Goal: Book appointment/travel/reservation

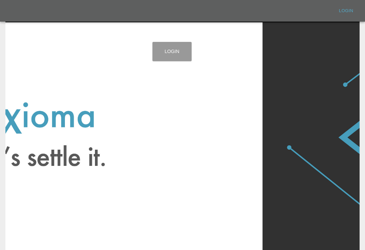
click at [175, 43] on link "Login" at bounding box center [171, 51] width 39 height 19
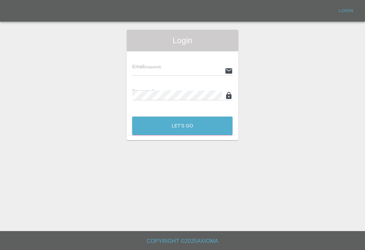
click at [199, 71] on input "text" at bounding box center [177, 71] width 90 height 10
type input "[EMAIL_ADDRESS][DOMAIN_NAME]"
click at [182, 126] on button "Let's Go" at bounding box center [182, 126] width 100 height 19
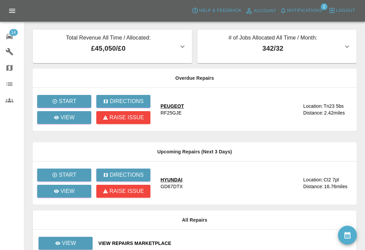
click at [287, 10] on span "Notifications" at bounding box center [304, 11] width 35 height 8
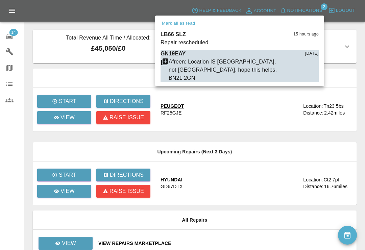
click at [348, 18] on div at bounding box center [182, 125] width 365 height 250
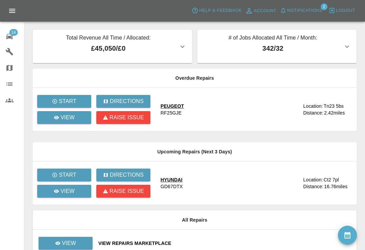
click at [10, 34] on span "14" at bounding box center [13, 32] width 8 height 7
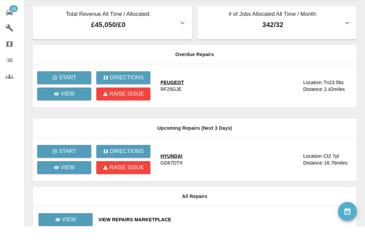
scroll to position [51, 0]
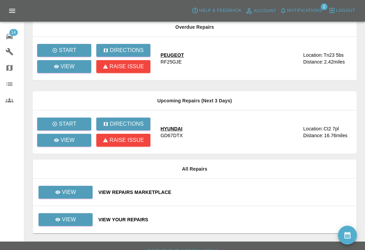
click at [248, 192] on div "View Repairs Marketplace" at bounding box center [224, 192] width 253 height 7
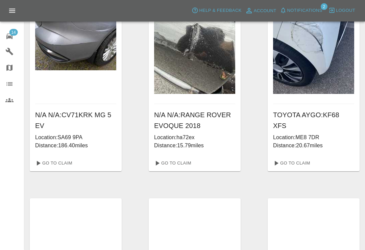
scroll to position [277, 0]
click at [184, 161] on link "Go To Claim" at bounding box center [172, 162] width 42 height 11
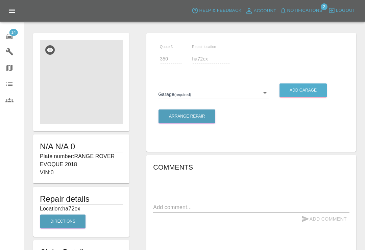
click at [97, 102] on img at bounding box center [81, 82] width 83 height 84
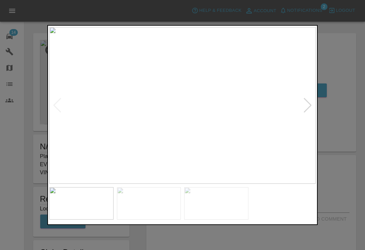
click at [311, 113] on div at bounding box center [307, 105] width 9 height 15
click at [308, 113] on div at bounding box center [307, 105] width 9 height 15
click at [340, 30] on div at bounding box center [182, 125] width 365 height 250
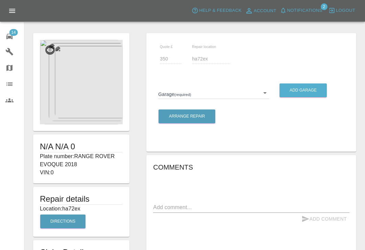
click at [266, 93] on body "Axioma Help & Feedback Account Notifications 2 Logout 14 Repair home Garages Ma…" at bounding box center [182, 172] width 365 height 344
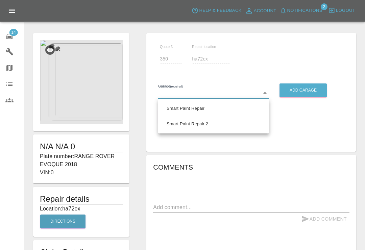
click at [267, 94] on div at bounding box center [182, 125] width 365 height 250
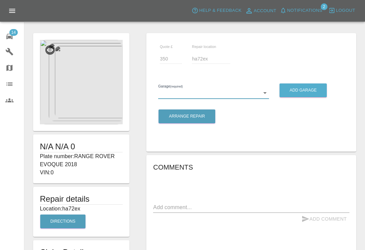
click at [12, 33] on span "14" at bounding box center [13, 32] width 8 height 7
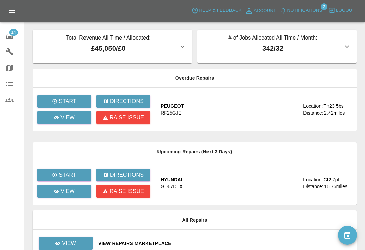
click at [9, 34] on icon at bounding box center [9, 36] width 8 height 8
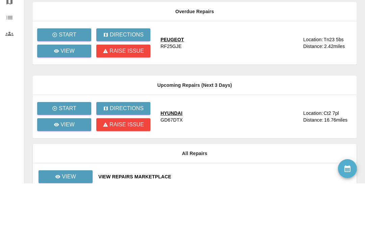
scroll to position [51, 0]
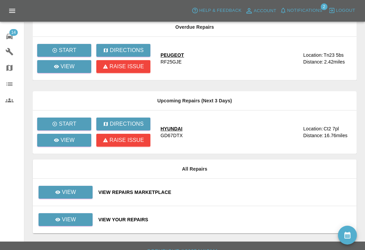
click at [233, 191] on div "View Repairs Marketplace" at bounding box center [224, 192] width 253 height 7
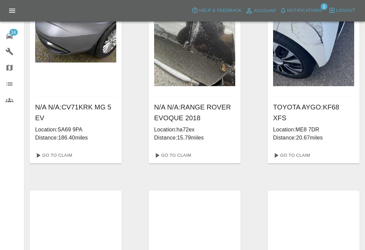
scroll to position [285, 0]
click at [298, 154] on link "Go To Claim" at bounding box center [291, 155] width 42 height 11
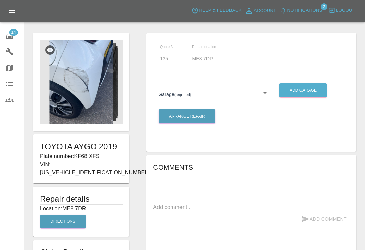
click at [263, 96] on body "Axioma Help & Feedback Account Notifications 2 Logout 14 Repair home Garages Ma…" at bounding box center [182, 227] width 365 height 455
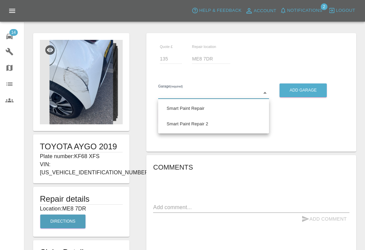
click at [223, 104] on li "Smart Paint Repair" at bounding box center [213, 109] width 107 height 16
type input "679a0979904d91245c525316"
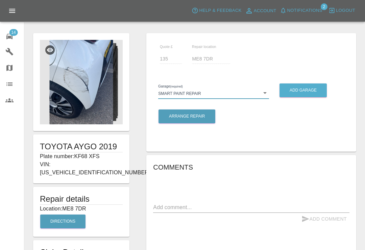
click at [263, 96] on body "Axioma Help & Feedback Account Notifications 2 Logout 14 Repair home Garages Ma…" at bounding box center [182, 227] width 365 height 455
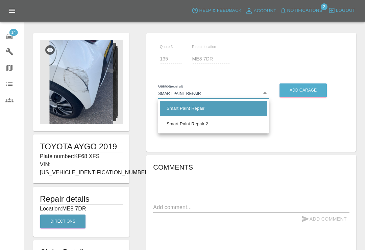
click at [11, 34] on div at bounding box center [182, 125] width 365 height 250
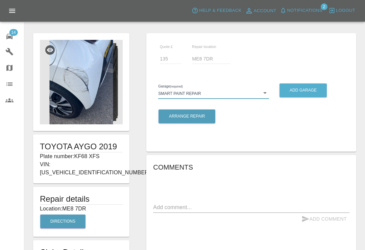
click at [9, 33] on icon at bounding box center [9, 36] width 8 height 8
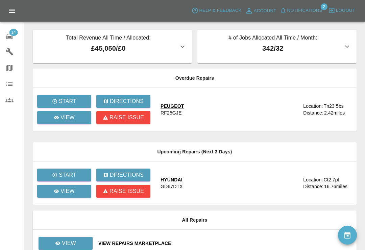
click at [14, 36] on div "14" at bounding box center [14, 36] width 19 height 10
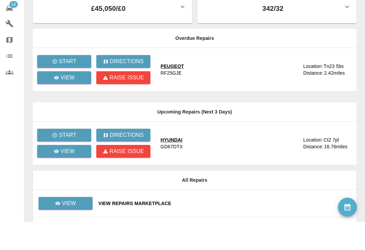
scroll to position [51, 0]
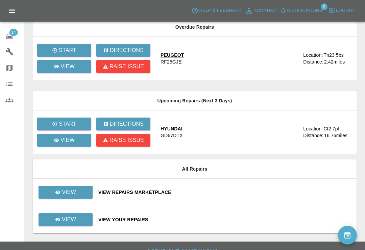
click at [249, 193] on div "View Repairs Marketplace" at bounding box center [224, 192] width 253 height 7
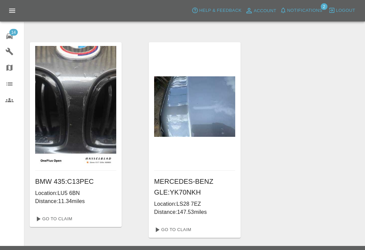
scroll to position [883, 0]
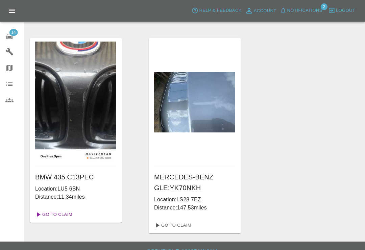
click at [68, 214] on link "Go To Claim" at bounding box center [53, 214] width 42 height 11
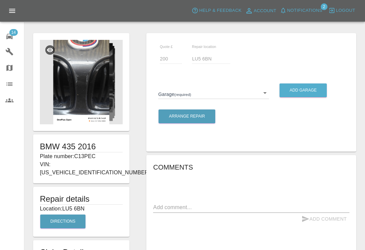
click at [99, 89] on img at bounding box center [81, 82] width 83 height 84
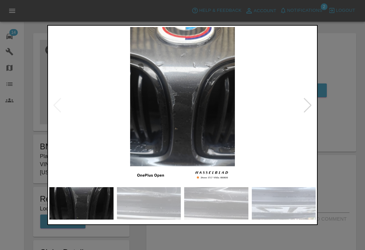
click at [308, 110] on div at bounding box center [307, 105] width 9 height 15
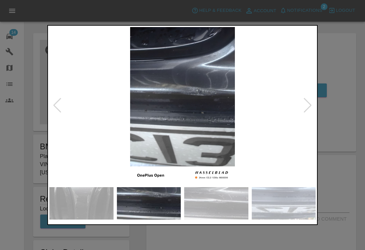
click at [310, 111] on div at bounding box center [307, 105] width 9 height 15
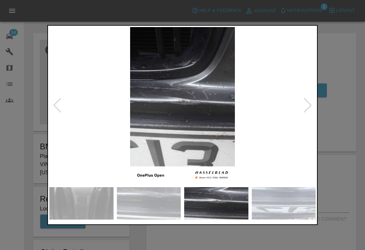
click at [306, 113] on div at bounding box center [307, 105] width 9 height 15
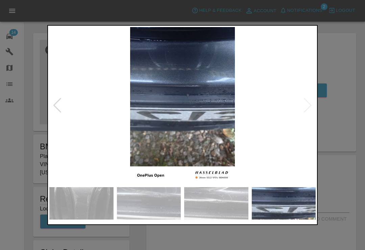
click at [306, 111] on img at bounding box center [182, 105] width 266 height 157
click at [348, 60] on div at bounding box center [182, 125] width 365 height 250
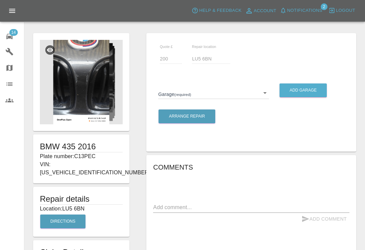
click at [263, 95] on body "Axioma Help & Feedback Account Notifications 2 Logout 14 Repair home Garages Ma…" at bounding box center [182, 218] width 365 height 436
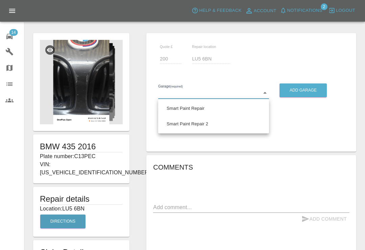
click at [210, 109] on li "Smart Paint Repair" at bounding box center [213, 109] width 107 height 16
type input "679a0979904d91245c525316"
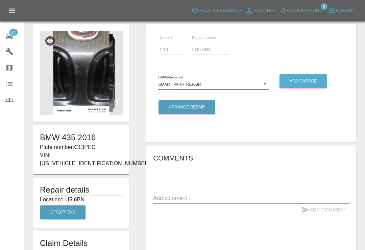
scroll to position [9, 0]
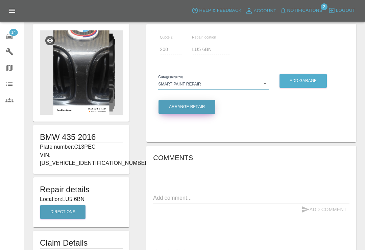
click at [205, 106] on button "Arrange Repair" at bounding box center [186, 107] width 57 height 14
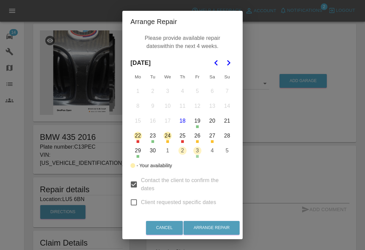
click at [229, 60] on icon "Go to the Next Month" at bounding box center [228, 63] width 8 height 8
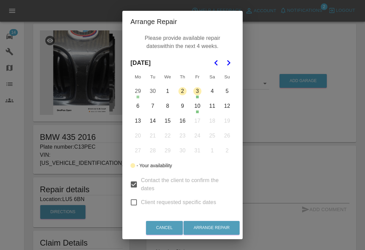
click at [139, 108] on button "6" at bounding box center [138, 106] width 14 height 14
click at [151, 106] on button "7" at bounding box center [153, 106] width 14 height 14
click at [168, 106] on button "8" at bounding box center [168, 106] width 14 height 14
click at [225, 235] on button "Arrange Repair" at bounding box center [211, 228] width 56 height 14
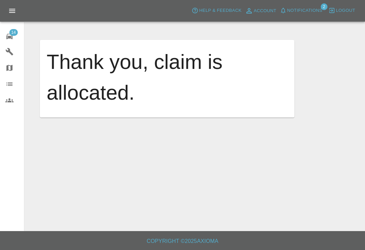
click at [13, 35] on span "14" at bounding box center [13, 32] width 8 height 7
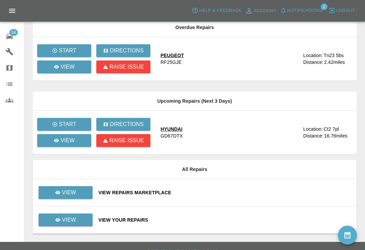
scroll to position [51, 0]
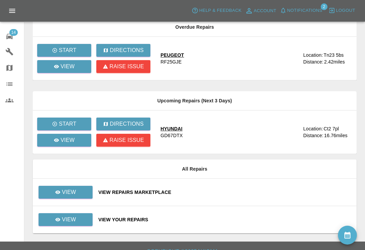
click at [241, 195] on div "View Repairs Marketplace" at bounding box center [224, 192] width 253 height 7
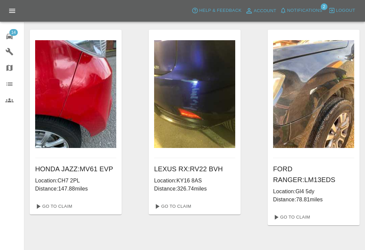
click at [287, 10] on button "Notifications" at bounding box center [301, 10] width 46 height 10
